Goal: Task Accomplishment & Management: Manage account settings

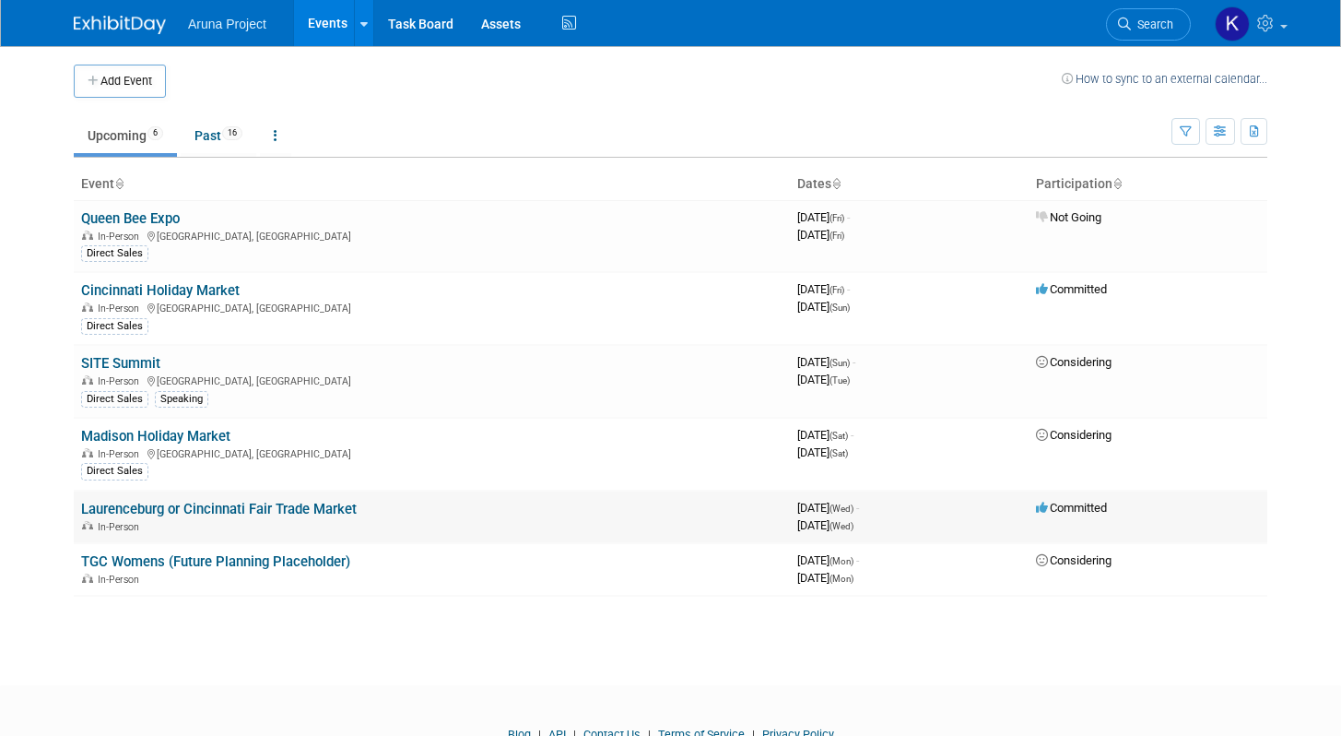
click at [265, 515] on link "Laurenceburg or Cincinnati Fair Trade Market" at bounding box center [219, 509] width 276 height 17
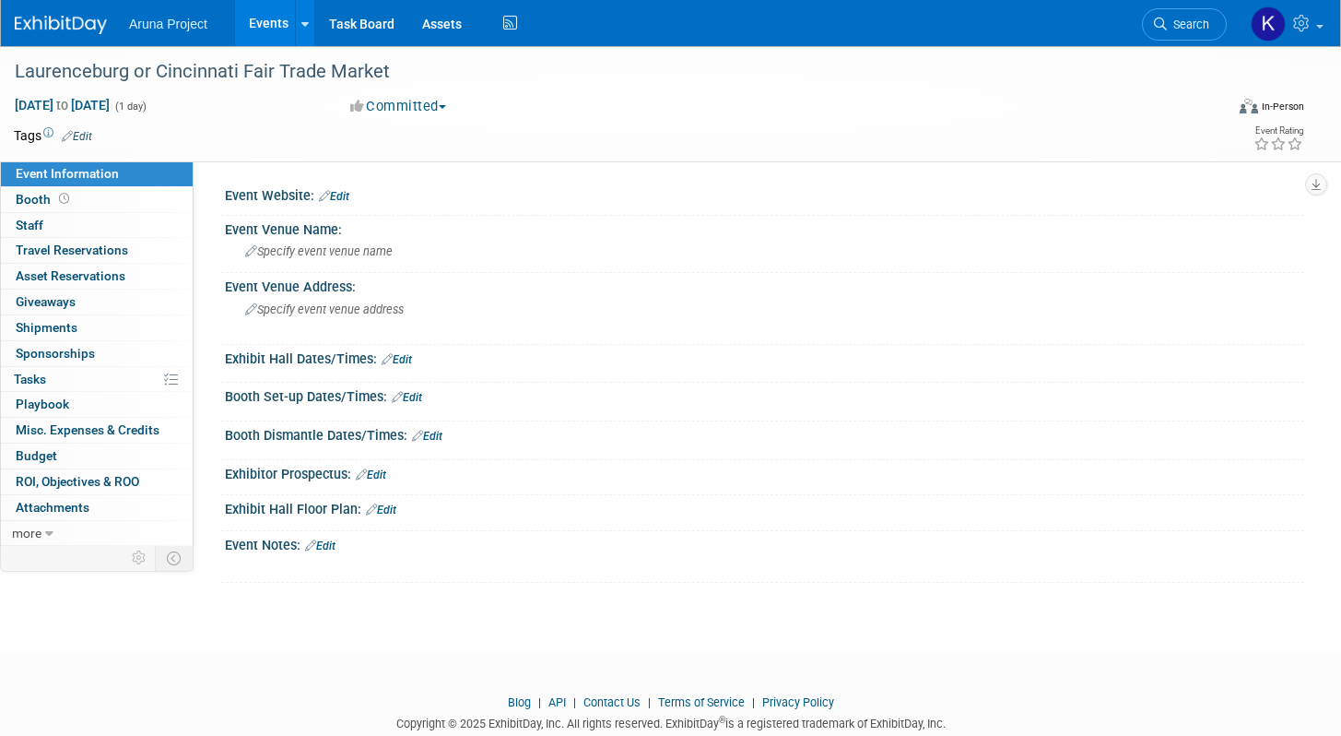
click at [333, 195] on link "Edit" at bounding box center [334, 196] width 30 height 13
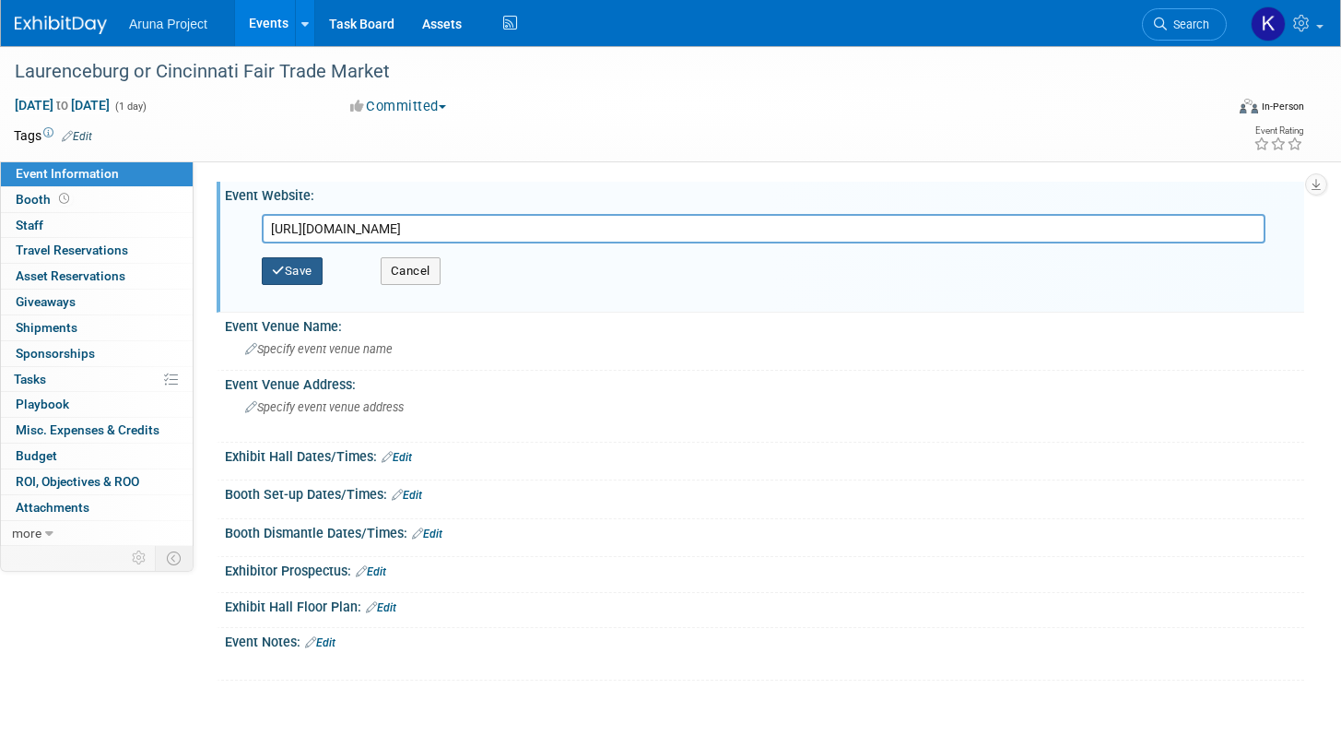
type input "https://www.fairtrademarketplace.org/events"
click at [323, 271] on button "Save" at bounding box center [292, 271] width 61 height 28
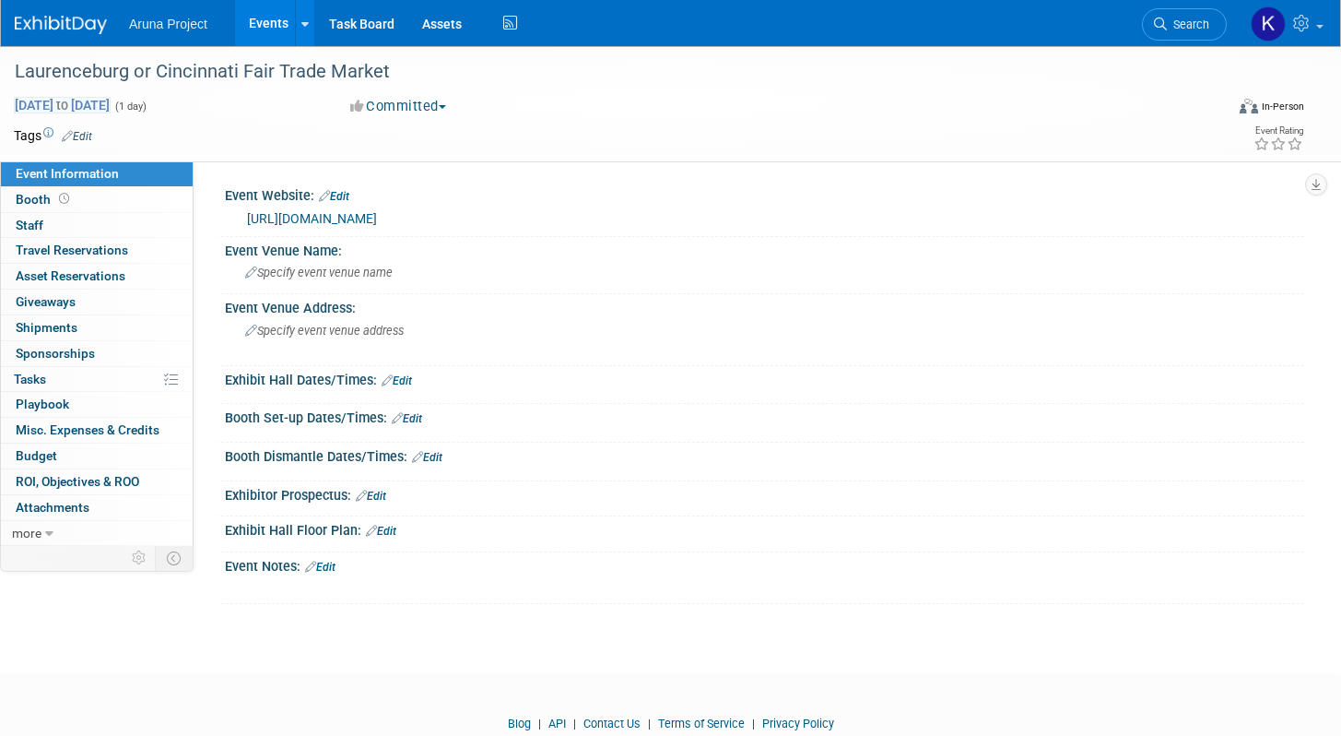
click at [111, 100] on span "Dec 31, 2025 to Dec 31, 2025" at bounding box center [62, 105] width 97 height 17
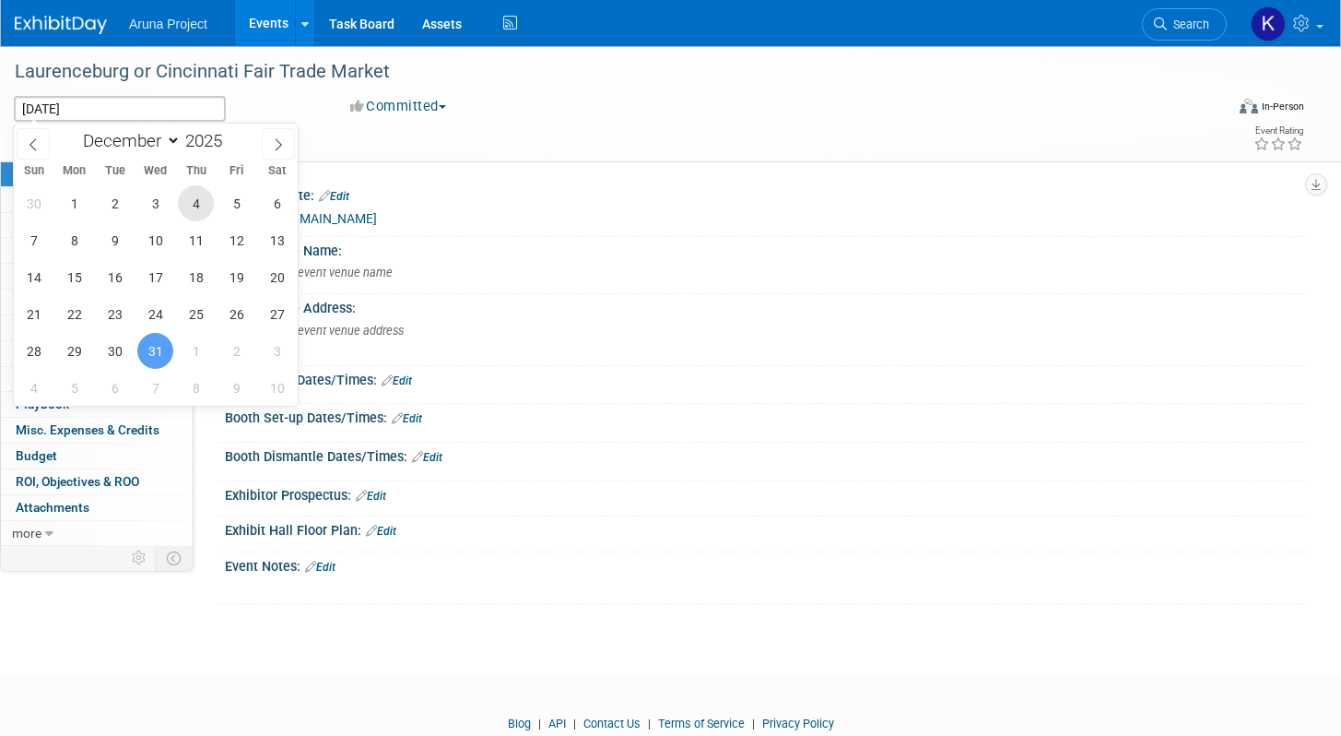
click at [192, 207] on span "4" at bounding box center [196, 203] width 36 height 36
type input "Dec 4, 2025"
click at [277, 207] on span "6" at bounding box center [277, 203] width 36 height 36
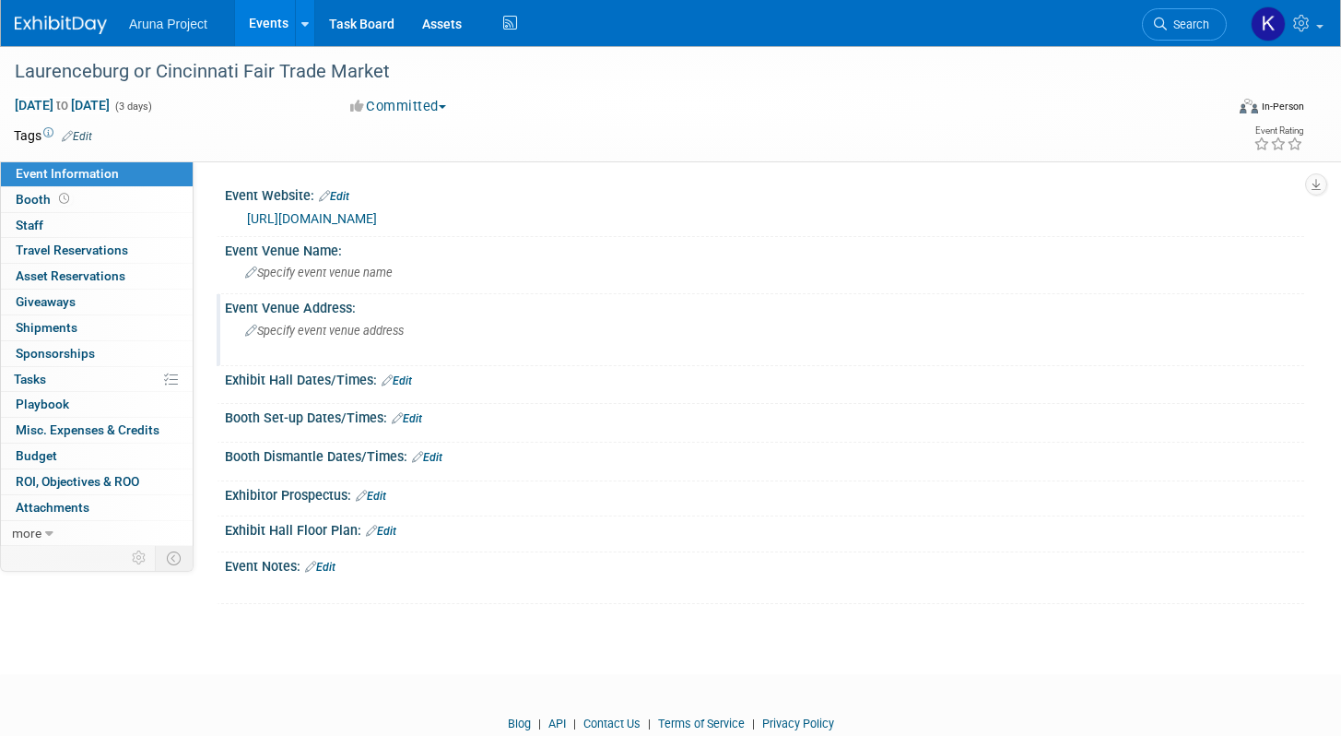
click at [280, 335] on span "Specify event venue address" at bounding box center [324, 331] width 159 height 14
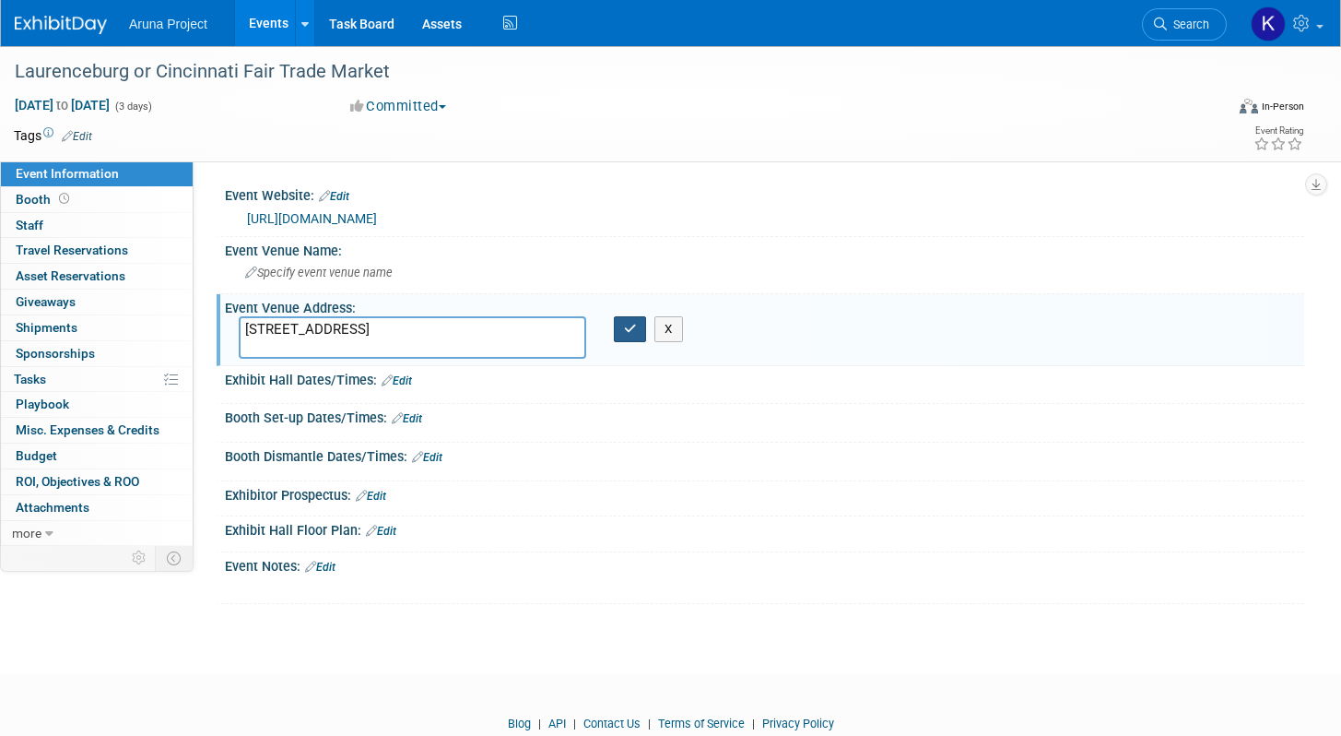
type textarea "101 Speedway Dr. Lawrenceburg, IN 47025"
click at [629, 324] on icon "button" at bounding box center [630, 329] width 13 height 12
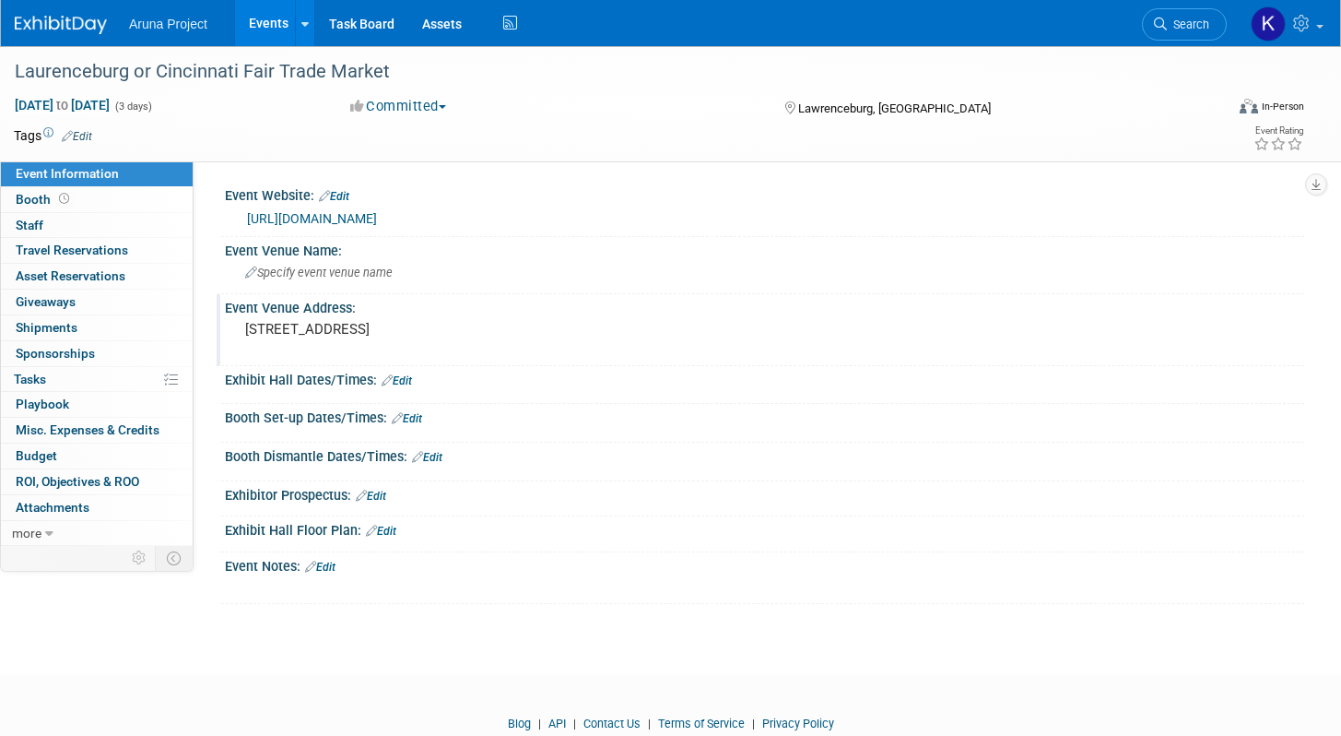
click at [251, 29] on link "Events" at bounding box center [268, 23] width 67 height 46
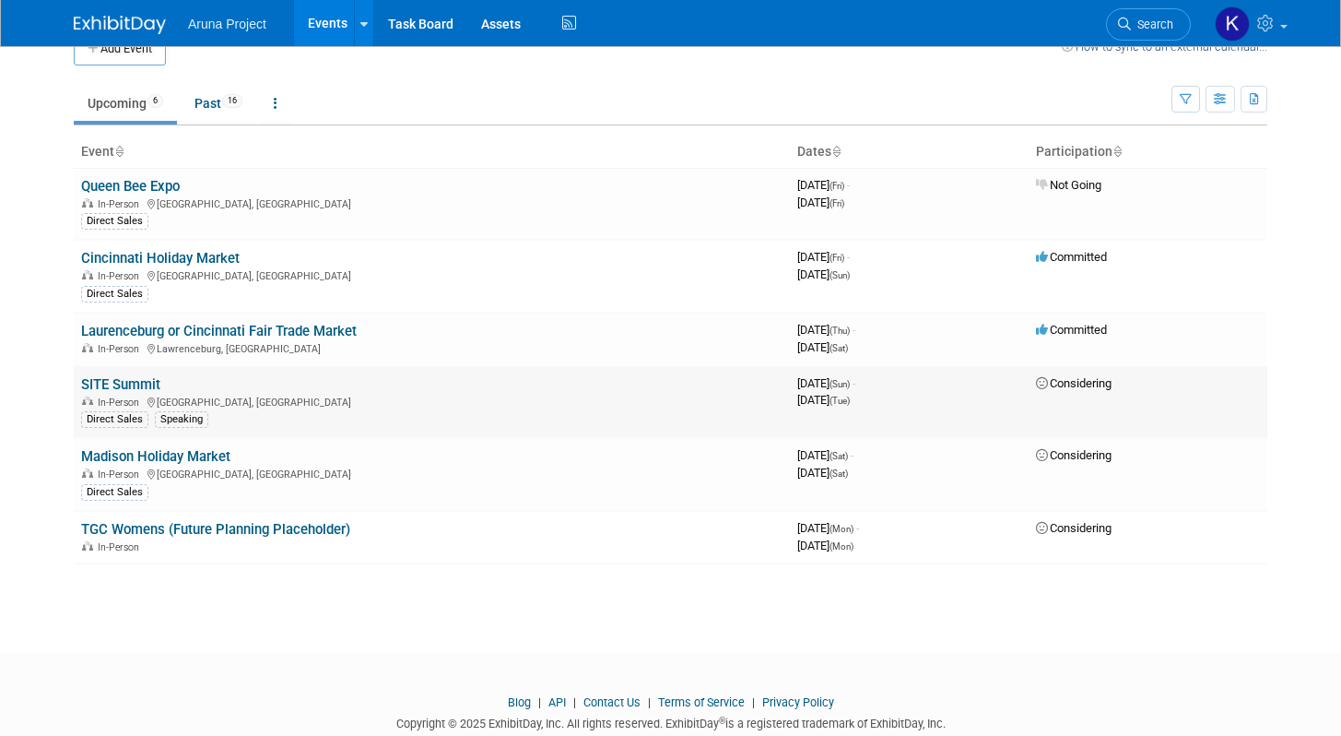
scroll to position [35, 0]
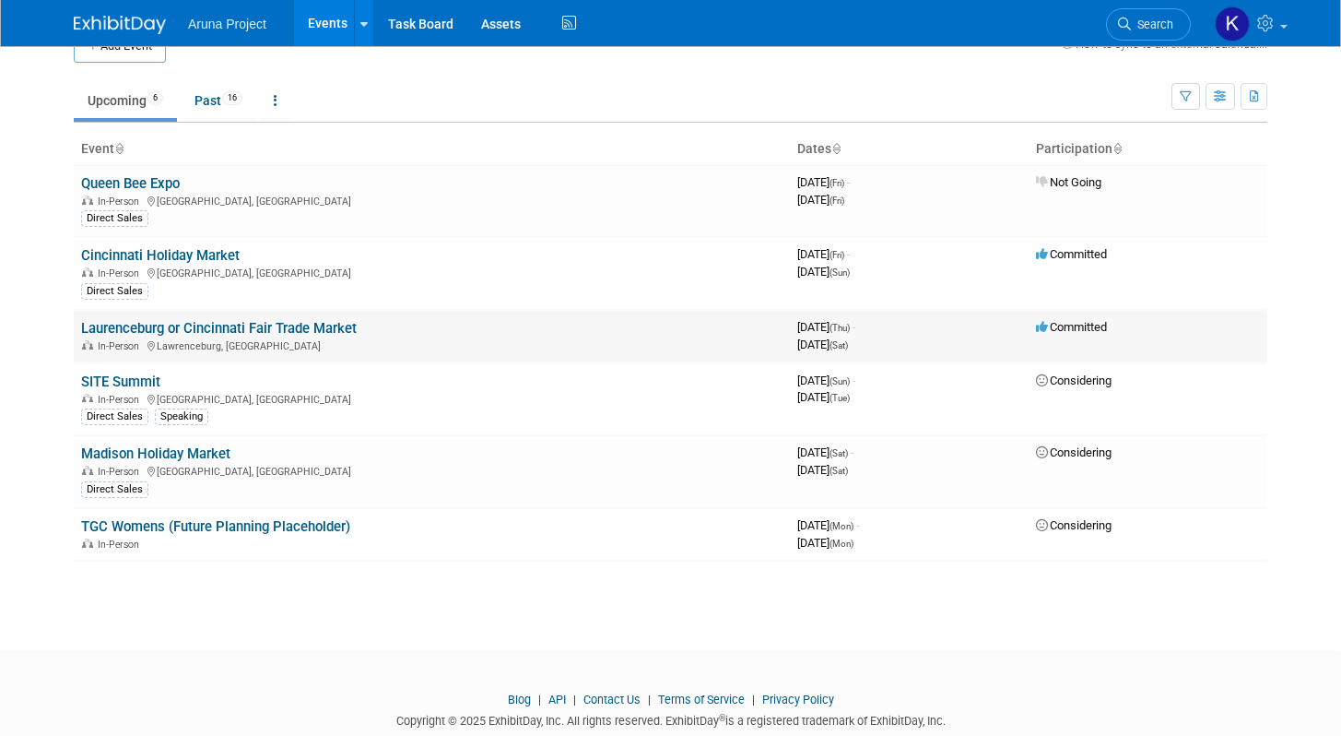
click at [1036, 324] on icon at bounding box center [1043, 327] width 14 height 12
click at [1073, 328] on span "Committed" at bounding box center [1071, 327] width 71 height 14
click at [254, 331] on link "Laurenceburg or Cincinnati Fair Trade Market" at bounding box center [219, 328] width 276 height 17
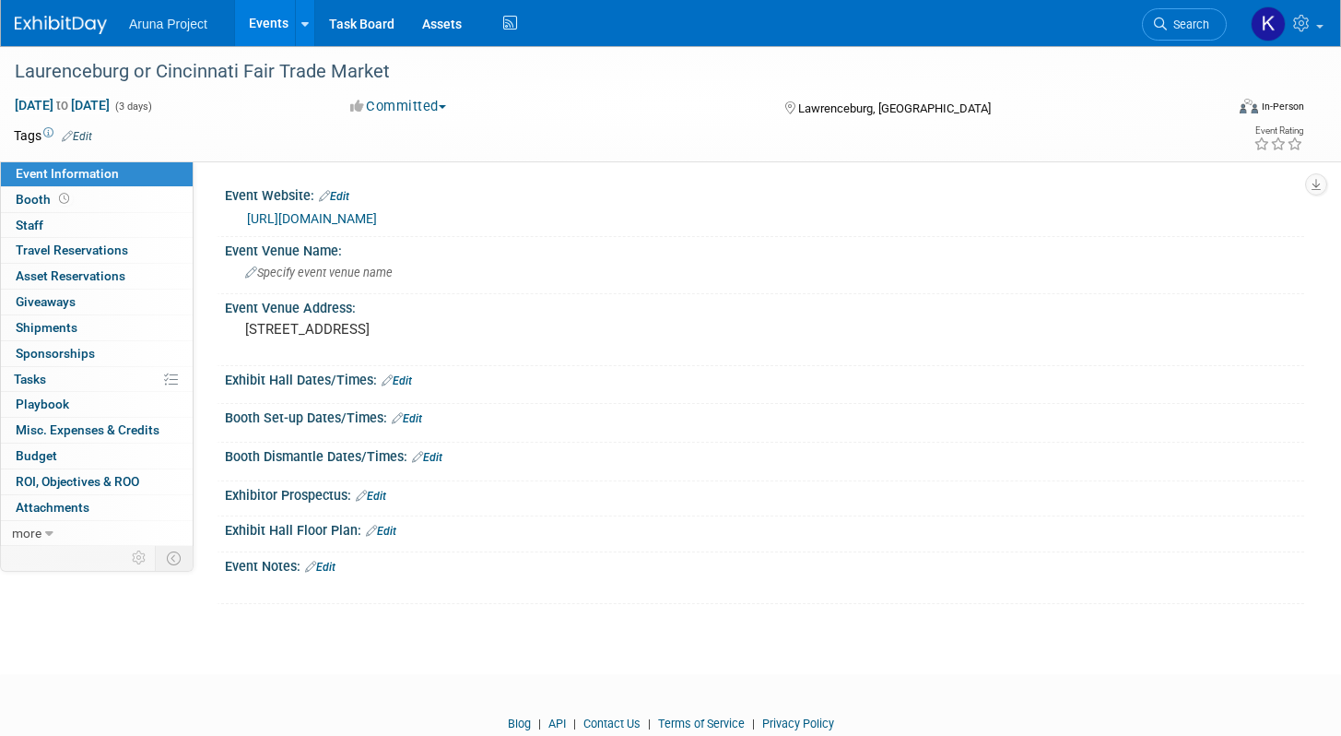
click at [377, 215] on link "https://www.fairtrademarketplace.org/events" at bounding box center [312, 218] width 130 height 15
click at [266, 34] on link "Events" at bounding box center [268, 23] width 67 height 46
